Goal: Task Accomplishment & Management: Use online tool/utility

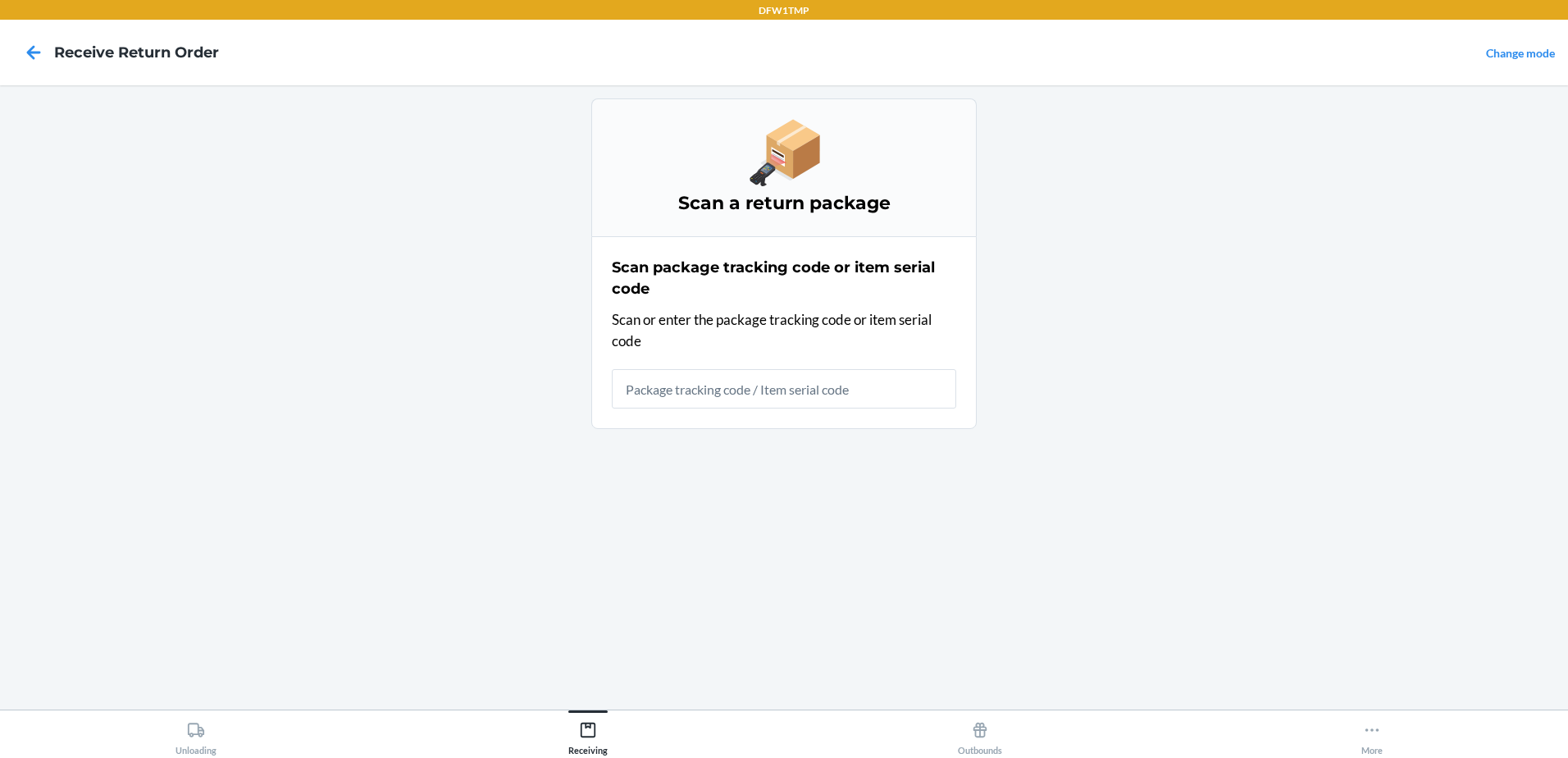
click at [1506, 56] on link "Change mode" at bounding box center [1521, 53] width 69 height 13
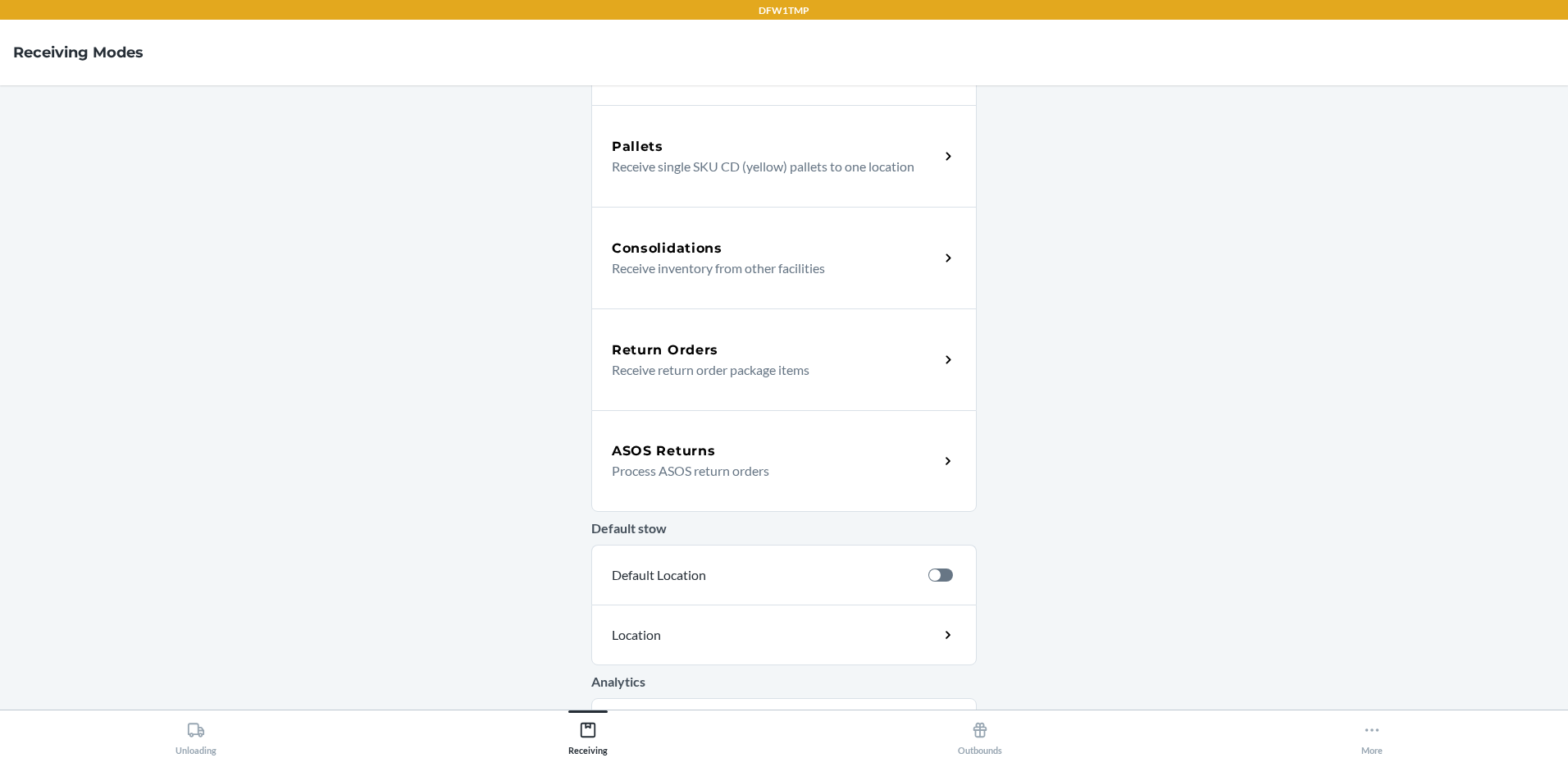
scroll to position [386, 0]
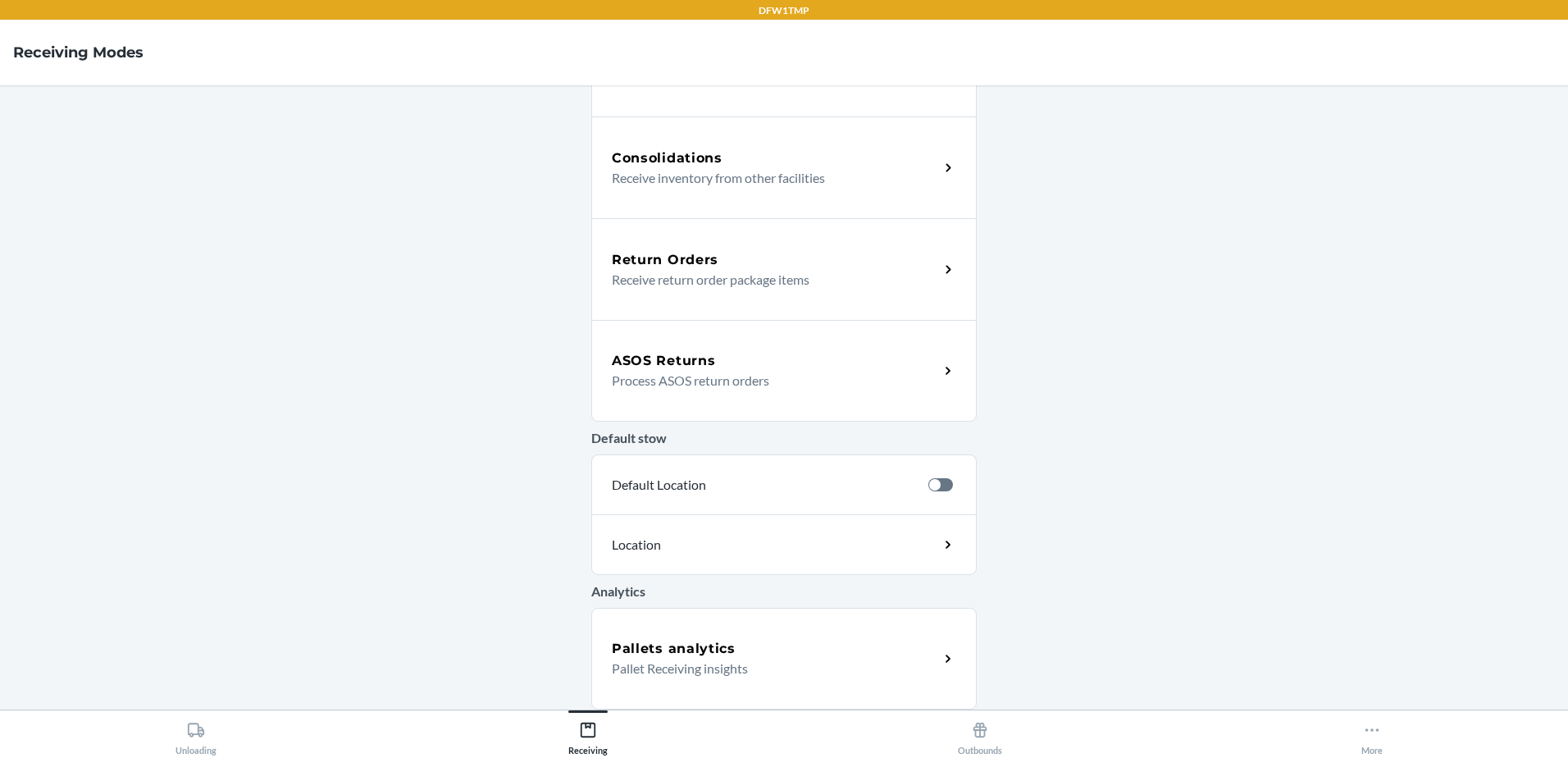
click at [742, 368] on div "ASOS Returns" at bounding box center [775, 361] width 327 height 19
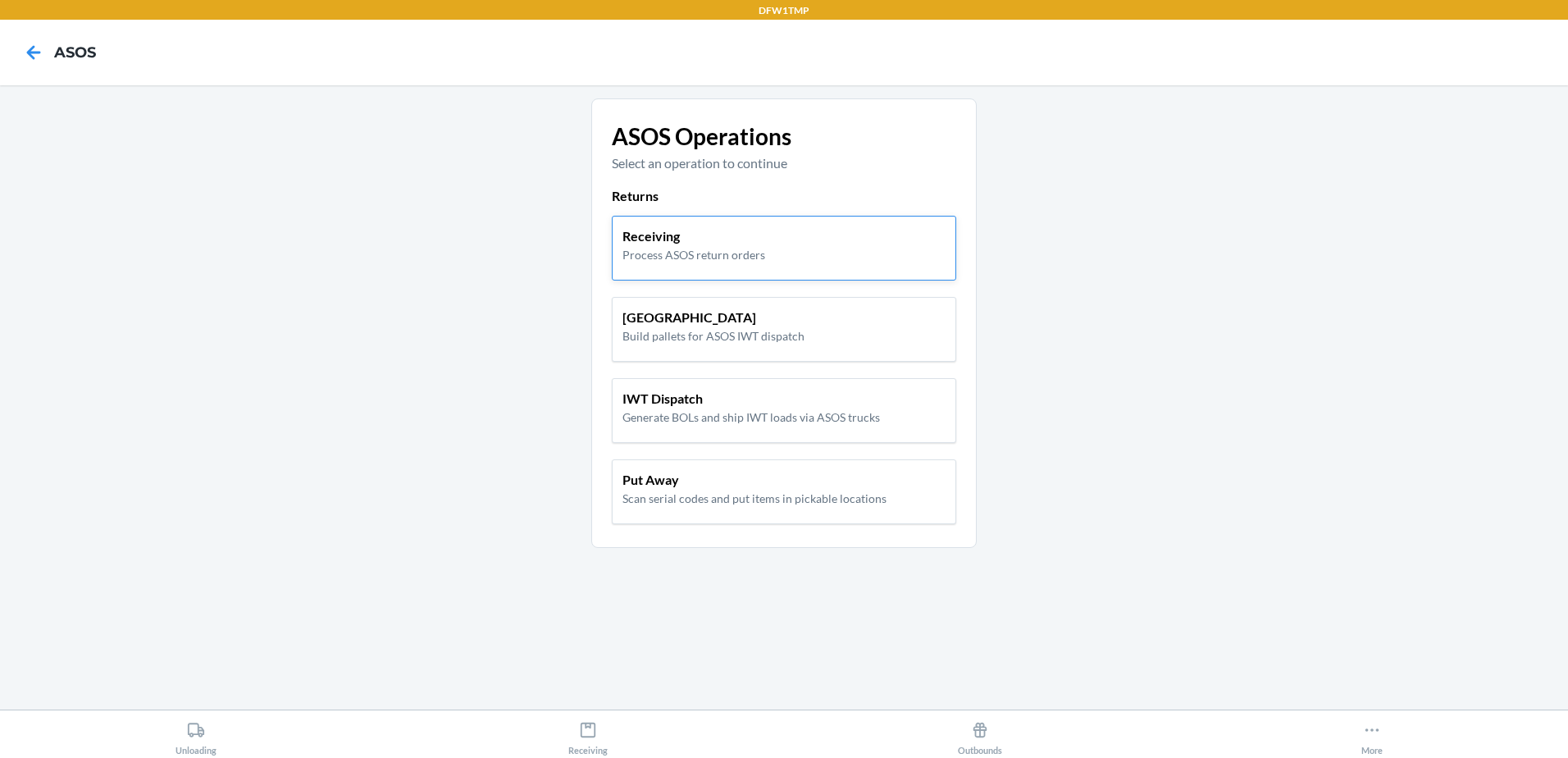
click at [747, 255] on p "Process ASOS return orders" at bounding box center [694, 255] width 142 height 17
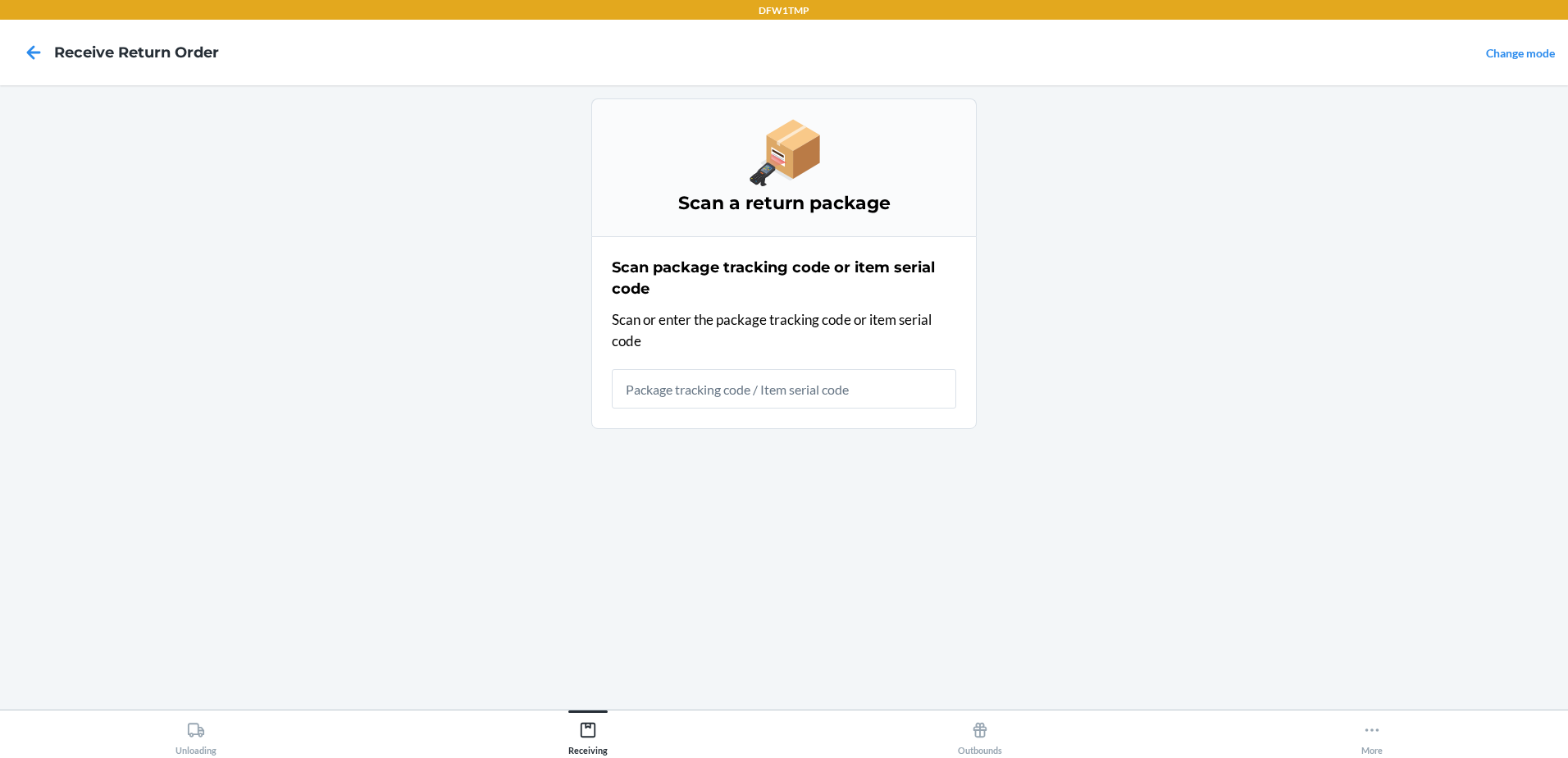
click at [698, 386] on input "text" at bounding box center [784, 389] width 344 height 39
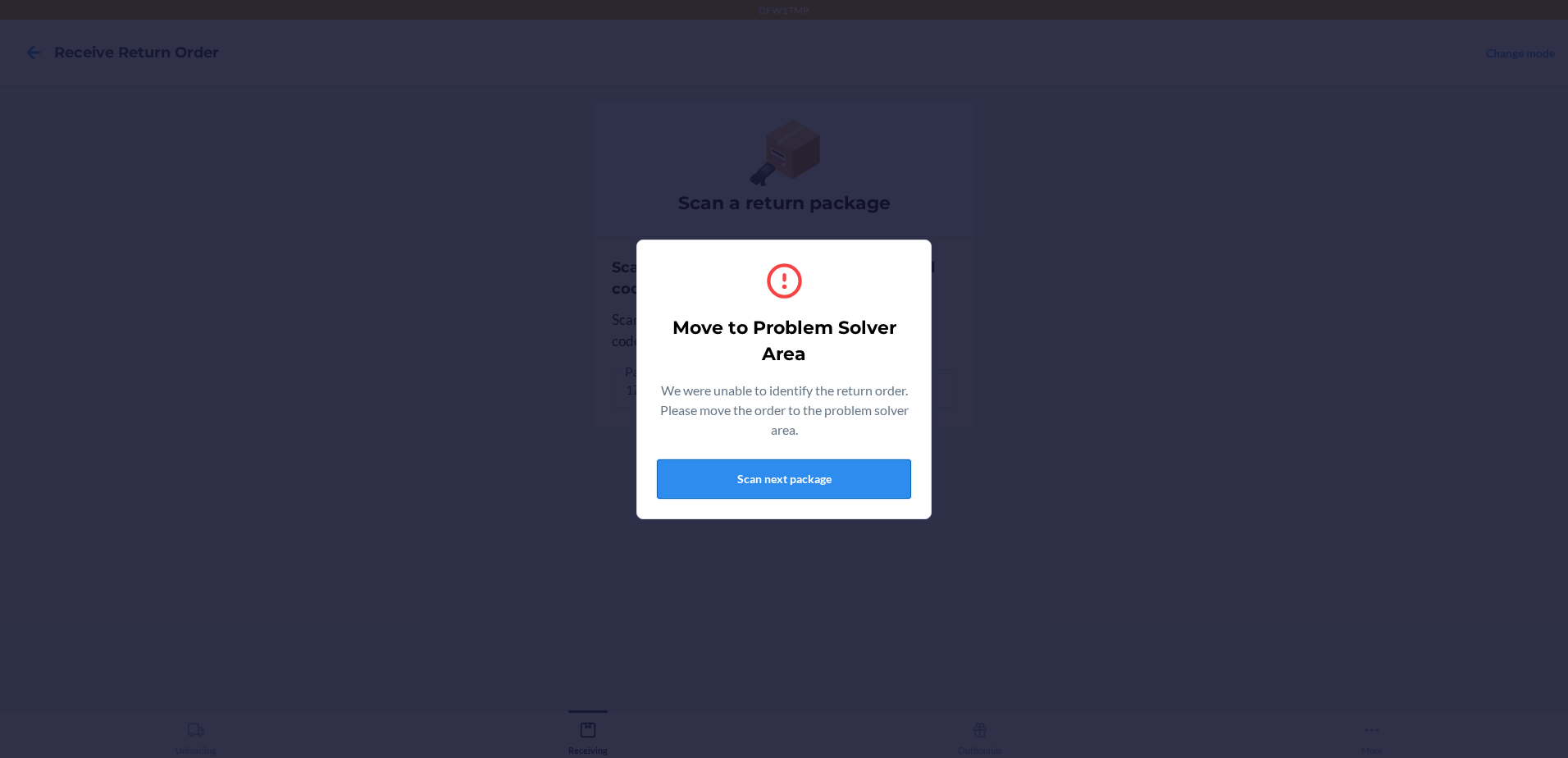
click at [757, 490] on button "Scan next package" at bounding box center [784, 478] width 254 height 39
